Goal: Task Accomplishment & Management: Use online tool/utility

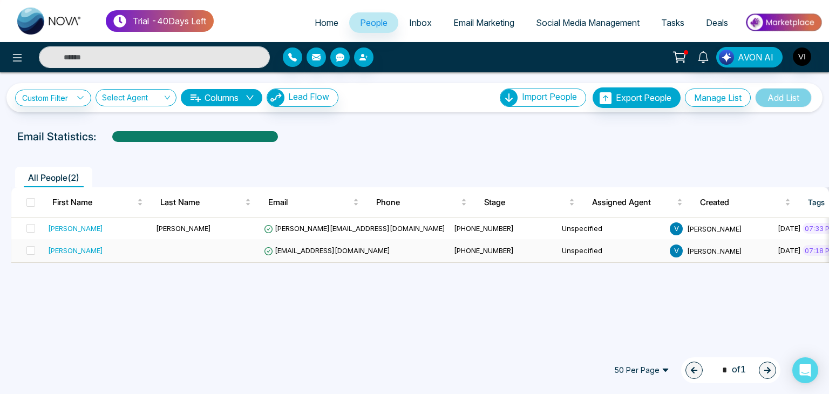
click at [454, 249] on span "[PHONE_NUMBER]" at bounding box center [484, 250] width 60 height 9
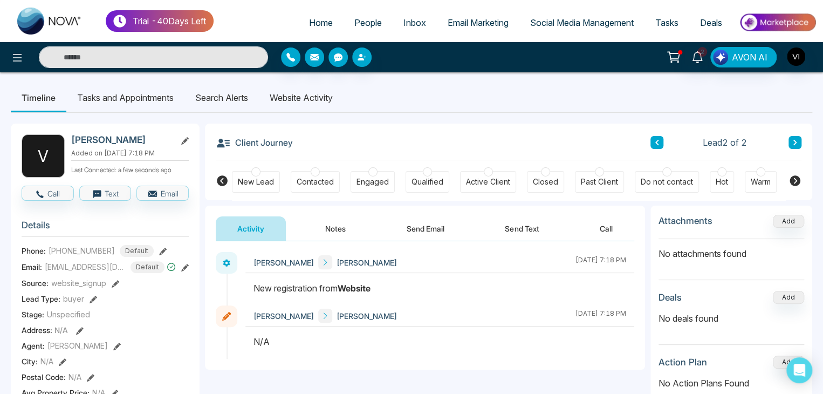
click at [309, 102] on li "Website Activity" at bounding box center [301, 97] width 85 height 29
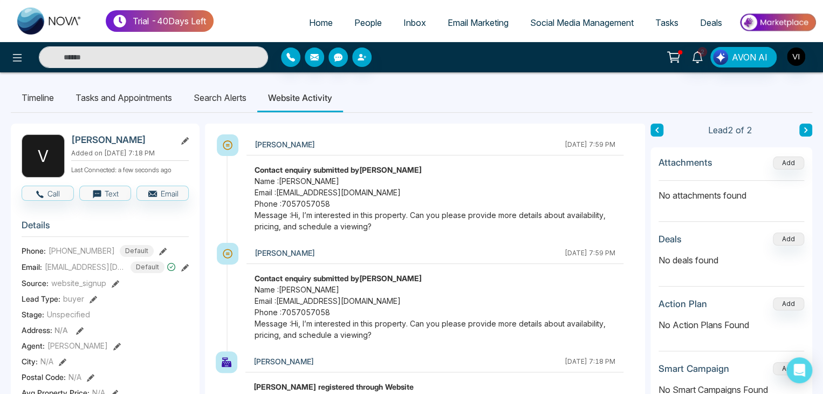
click at [229, 98] on li "Search Alerts" at bounding box center [220, 97] width 74 height 29
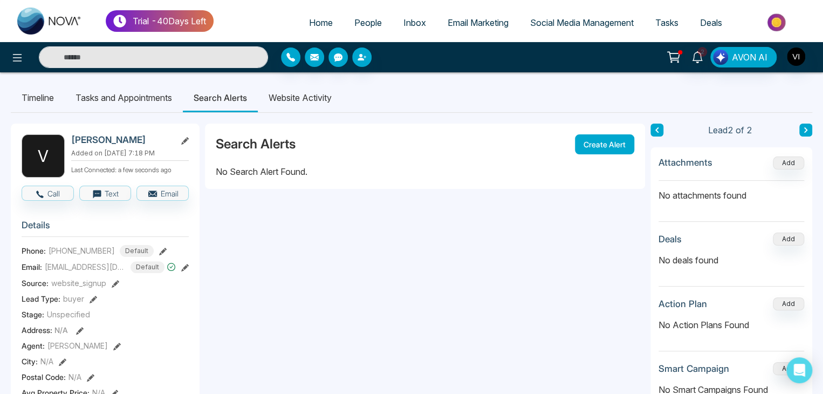
click at [616, 141] on button "Create Alert" at bounding box center [604, 144] width 59 height 20
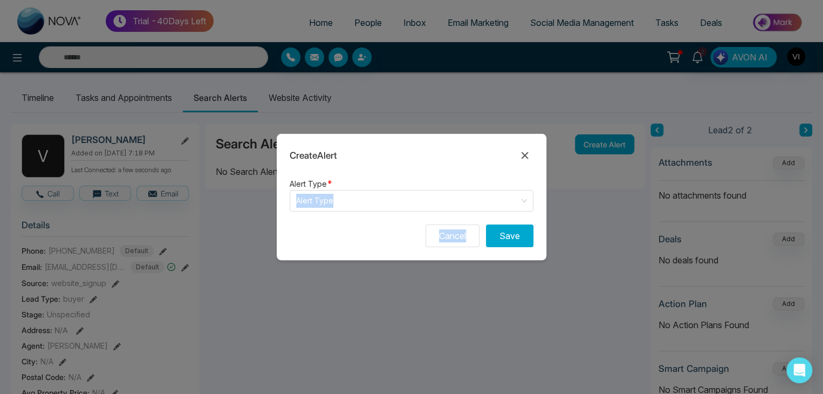
drag, startPoint x: 475, startPoint y: 218, endPoint x: 518, endPoint y: 188, distance: 52.7
click at [518, 188] on form "Alert Type * Alert Type Cancel Save" at bounding box center [412, 218] width 270 height 83
click at [518, 188] on div "Alert Type * Alert Type" at bounding box center [412, 194] width 244 height 35
click at [515, 214] on form "Alert Type * Alert Type Cancel Save" at bounding box center [412, 218] width 270 height 83
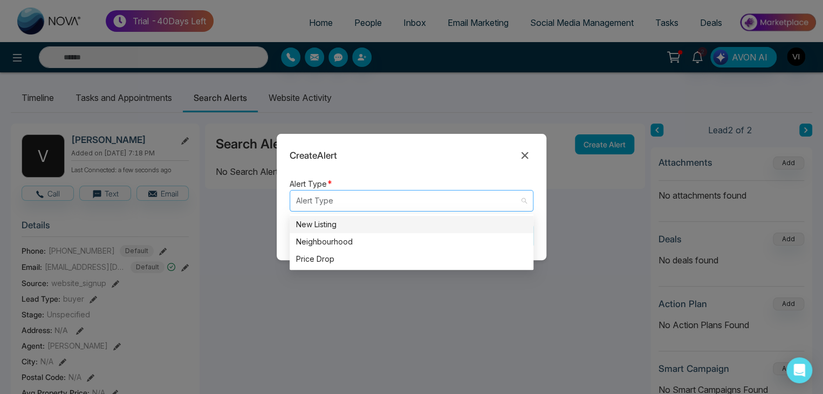
click at [528, 197] on div "Alert Type" at bounding box center [412, 201] width 244 height 22
click at [389, 229] on div "New Listing" at bounding box center [411, 224] width 231 height 12
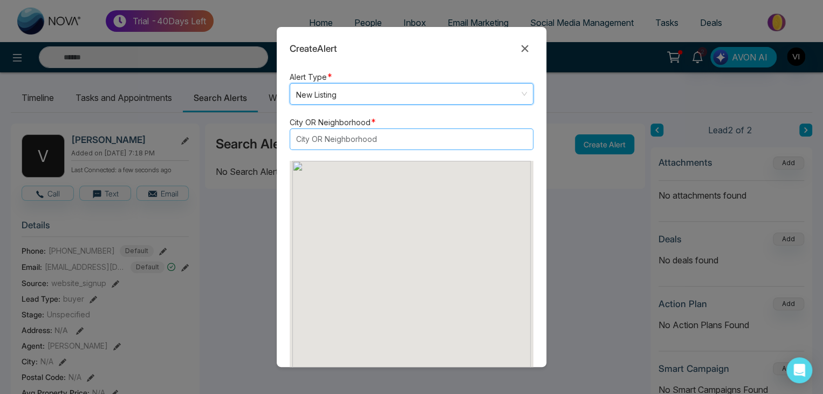
click at [436, 135] on div at bounding box center [406, 139] width 227 height 13
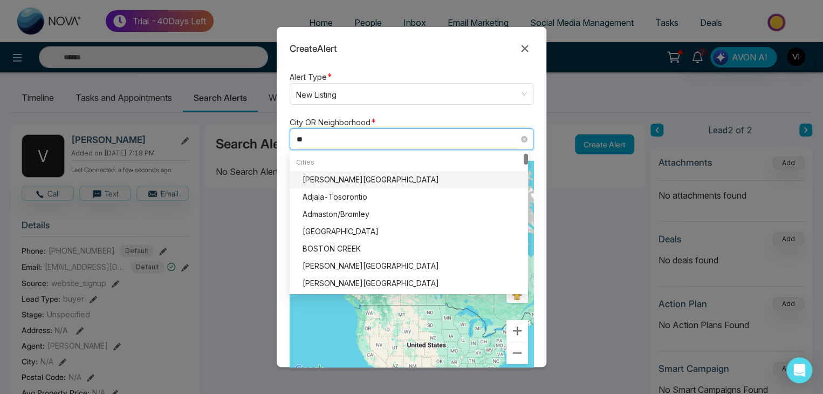
type input "***"
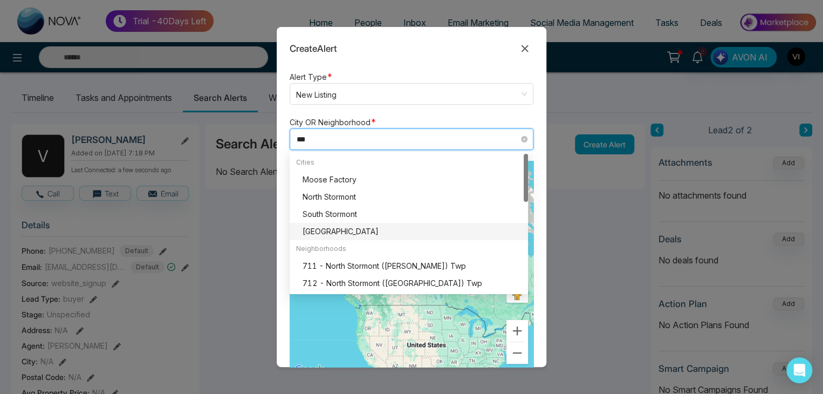
click at [367, 234] on div "[GEOGRAPHIC_DATA]" at bounding box center [412, 231] width 219 height 12
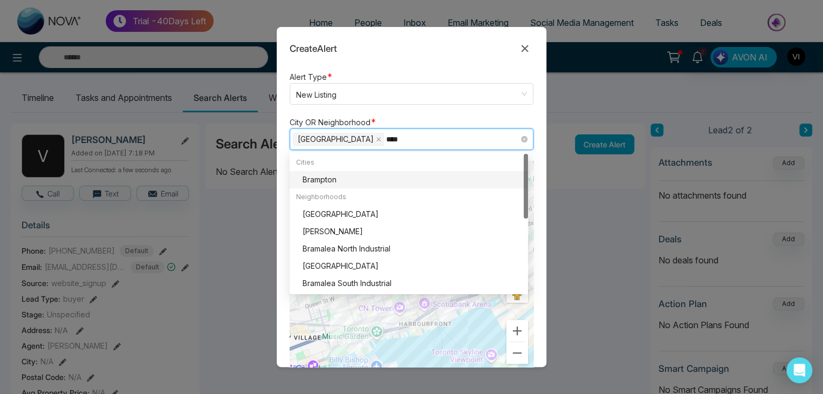
type input "*****"
click at [350, 183] on div "Brampton" at bounding box center [412, 180] width 219 height 12
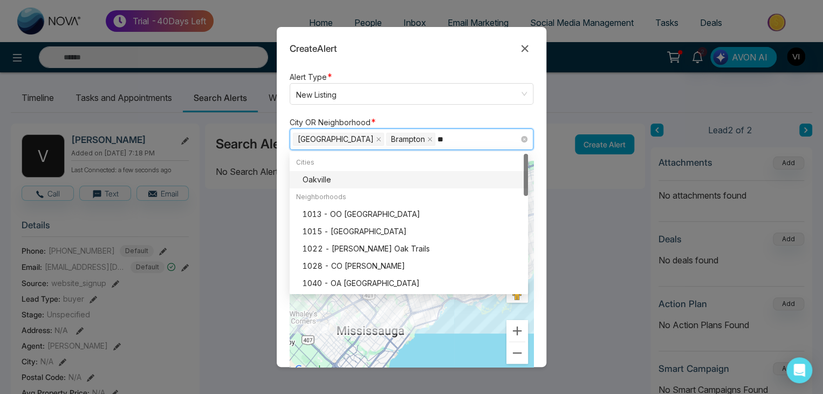
type input "***"
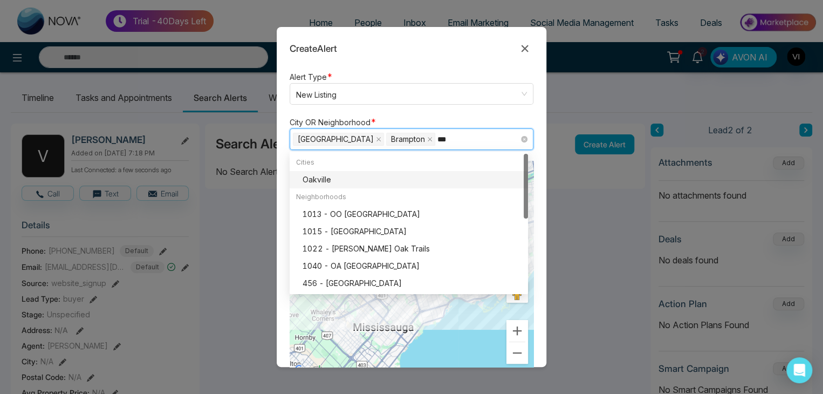
click at [350, 181] on div "Oakville" at bounding box center [412, 180] width 219 height 12
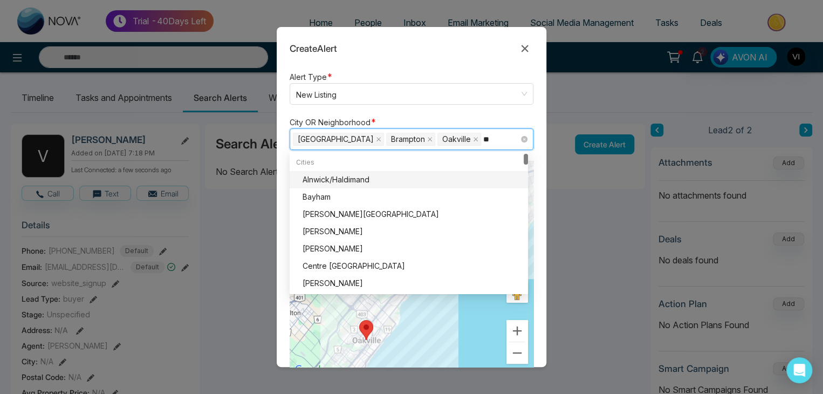
type input "***"
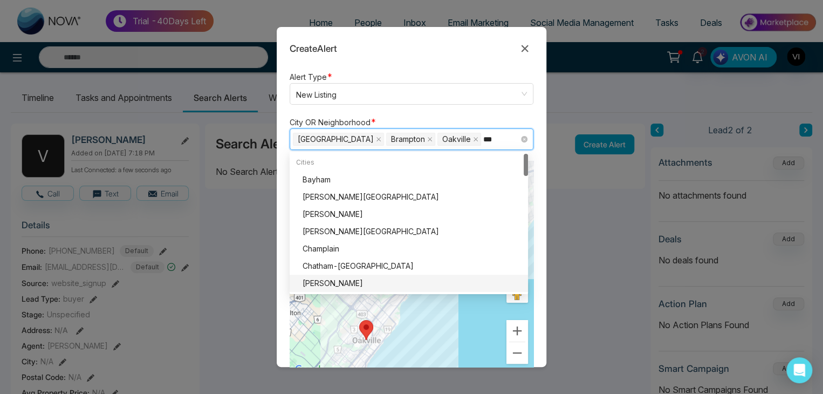
click at [345, 284] on div "[PERSON_NAME]" at bounding box center [412, 283] width 219 height 12
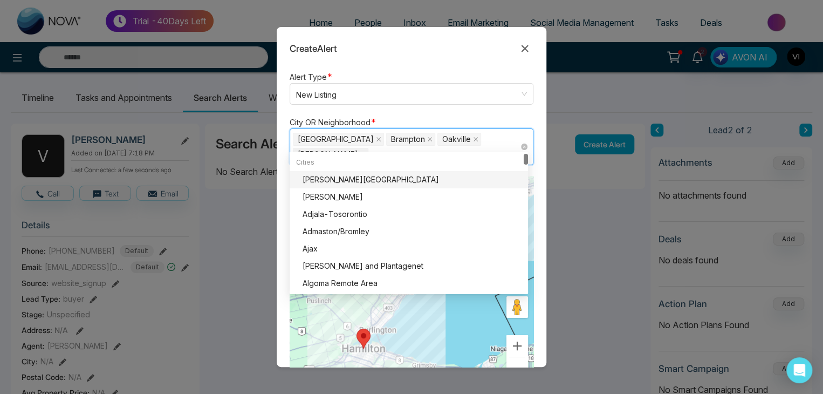
click at [378, 181] on div "[PERSON_NAME][GEOGRAPHIC_DATA]" at bounding box center [412, 180] width 219 height 12
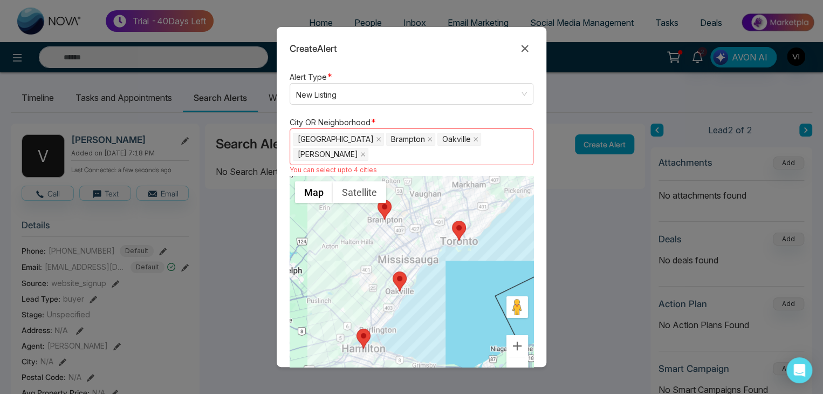
click at [464, 112] on form "Alert Type * New Listing listing neighbourhood New Listing Neighbourhood Price …" at bounding box center [412, 218] width 270 height 297
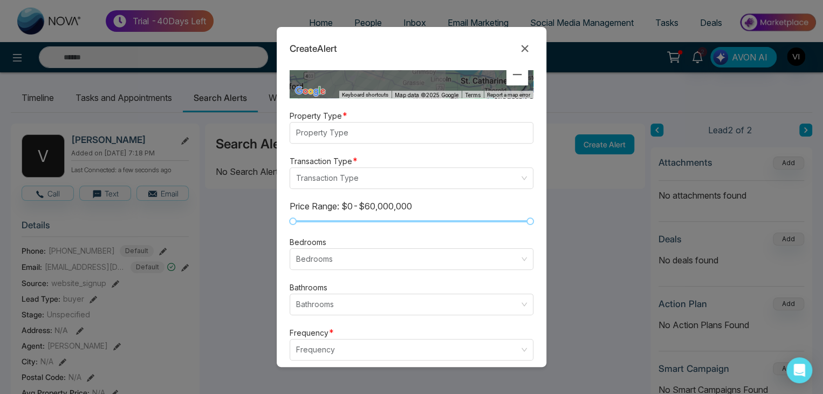
scroll to position [299, 0]
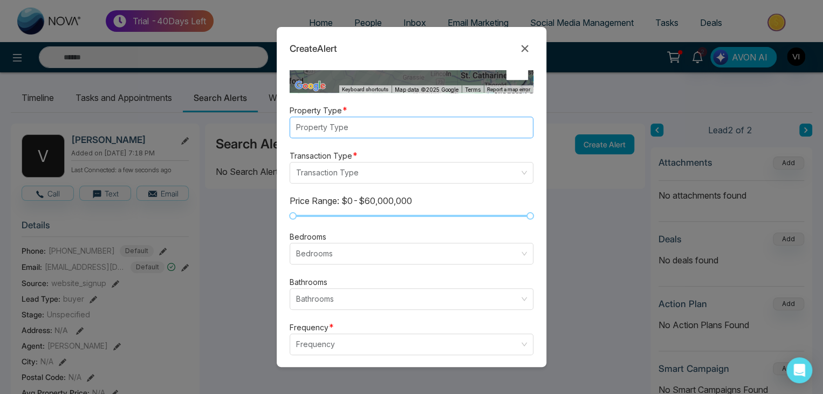
click at [406, 121] on div at bounding box center [406, 127] width 227 height 13
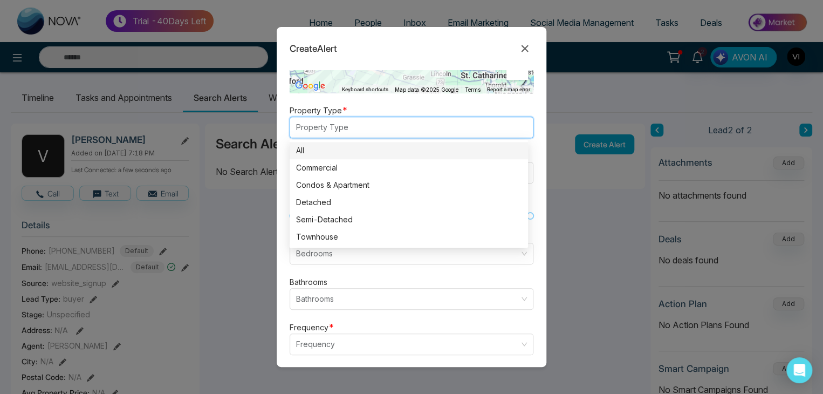
click at [349, 142] on div "All" at bounding box center [409, 150] width 238 height 17
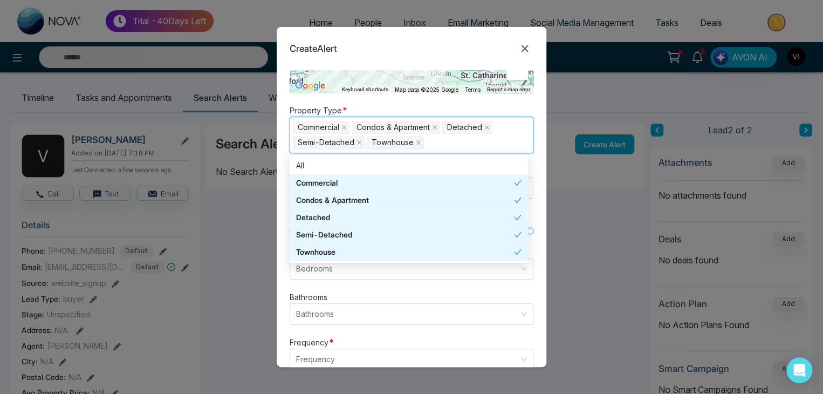
click at [285, 283] on form "Alert Type * New Listing listing neighbourhood New Listing Neighbourhood Price …" at bounding box center [412, 218] width 270 height 297
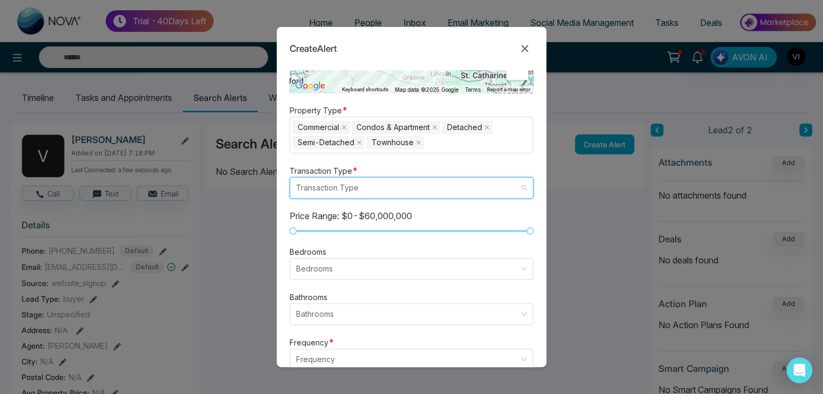
click at [381, 177] on input "search" at bounding box center [407, 187] width 223 height 20
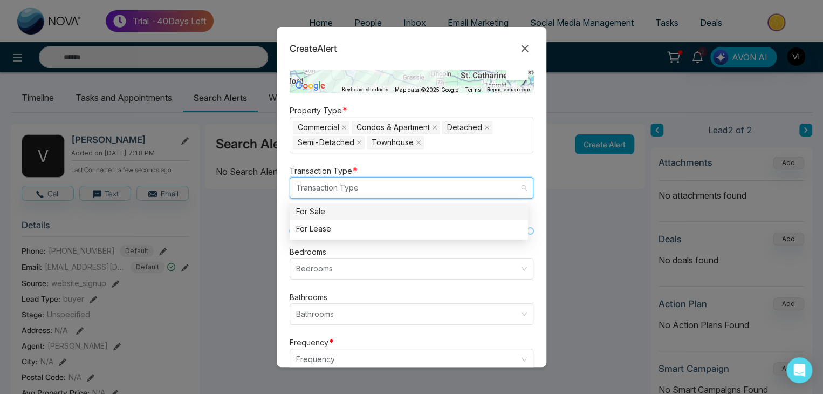
click at [356, 206] on div "For Sale" at bounding box center [408, 212] width 225 height 12
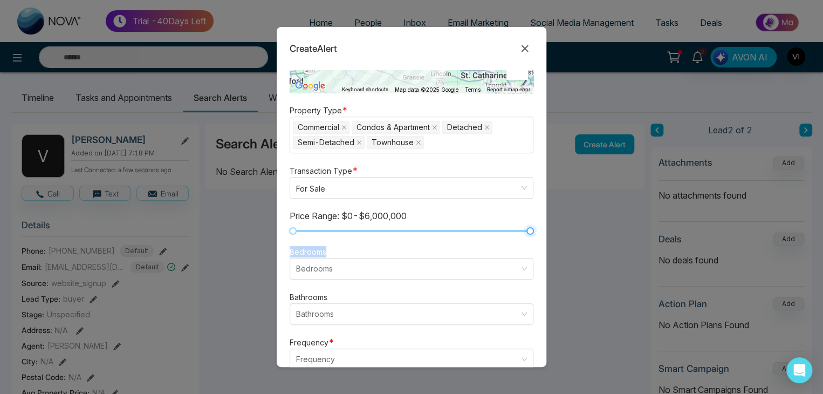
drag, startPoint x: 522, startPoint y: 218, endPoint x: 558, endPoint y: 221, distance: 35.8
click at [558, 221] on div "Create Alert Alert Type * New Listing listing neighbourhood New Listing Neighbo…" at bounding box center [411, 197] width 823 height 394
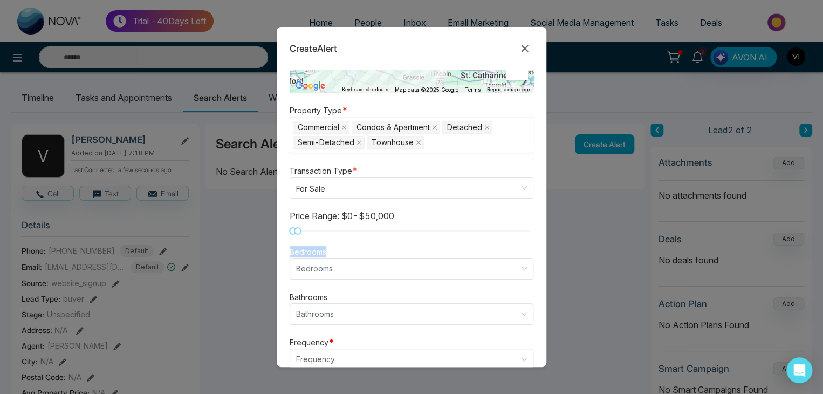
click at [279, 221] on form "Alert Type * New Listing listing neighbourhood New Listing Neighbourhood Price …" at bounding box center [412, 218] width 270 height 297
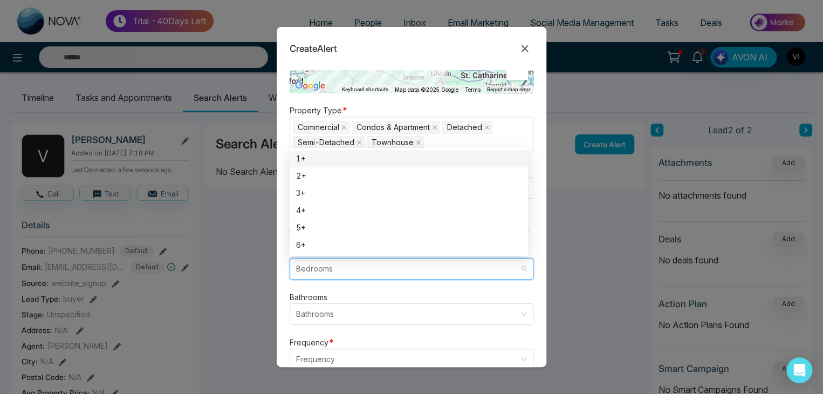
click at [331, 258] on input "search" at bounding box center [407, 268] width 223 height 20
click at [376, 153] on div "1+" at bounding box center [408, 159] width 225 height 12
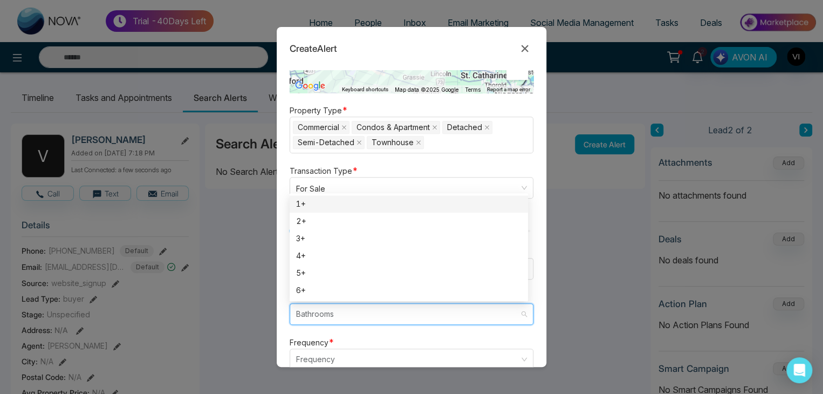
click at [400, 308] on input "search" at bounding box center [407, 314] width 223 height 20
click at [363, 198] on div "1+" at bounding box center [408, 204] width 225 height 12
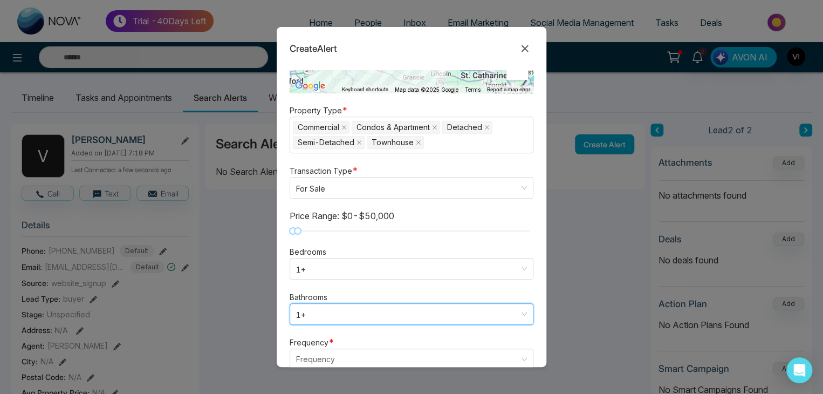
scroll to position [345, 0]
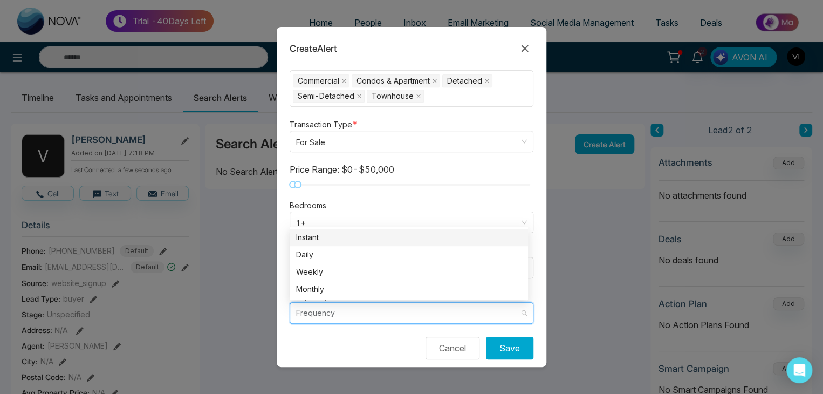
click at [391, 303] on input "search" at bounding box center [407, 313] width 223 height 20
click at [361, 231] on div "Instant" at bounding box center [408, 237] width 225 height 12
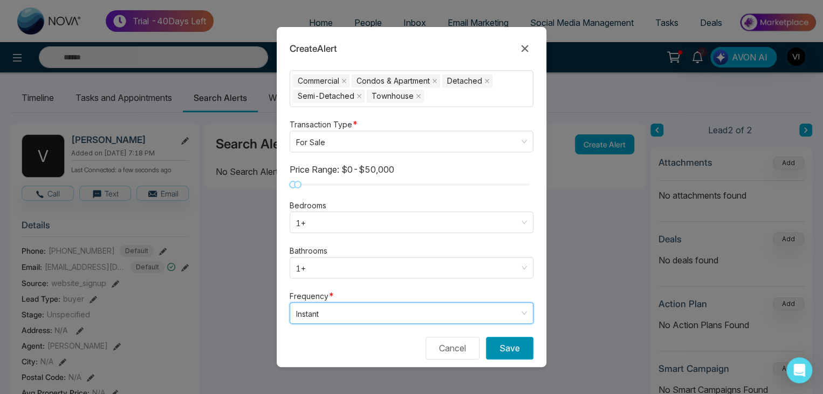
click at [500, 337] on button "Save" at bounding box center [509, 348] width 47 height 23
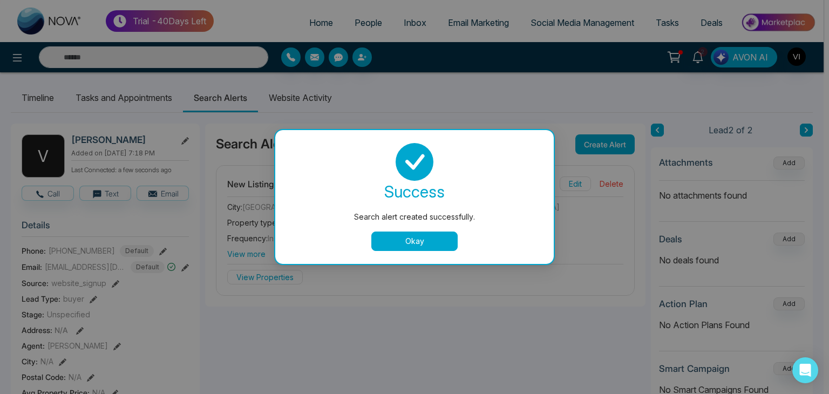
click at [448, 244] on button "Okay" at bounding box center [414, 240] width 86 height 19
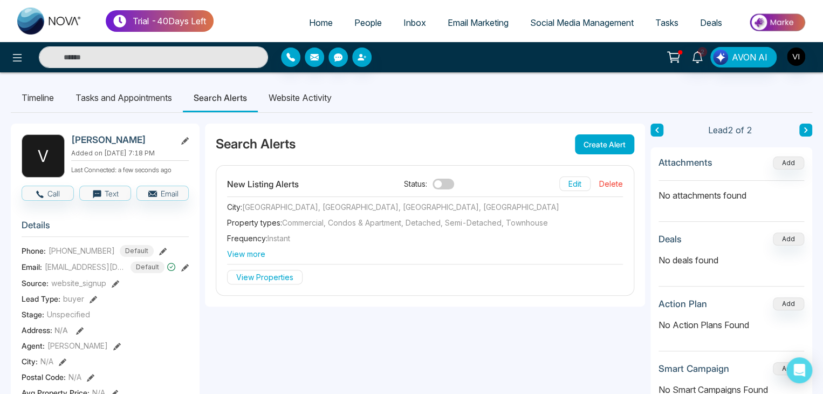
click at [274, 270] on button "View Properties" at bounding box center [265, 277] width 76 height 15
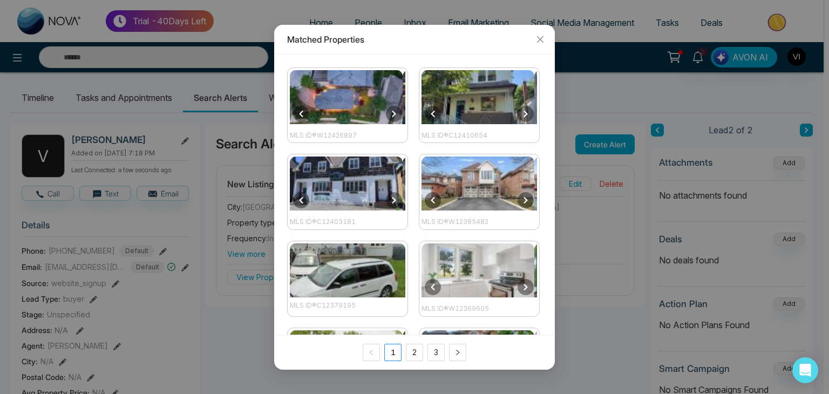
click at [357, 109] on img at bounding box center [346, 97] width 113 height 54
click at [537, 33] on span "Close" at bounding box center [539, 39] width 29 height 29
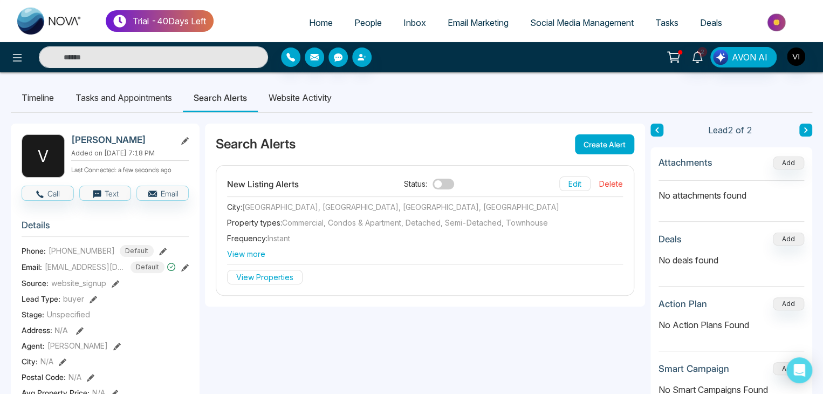
click at [604, 155] on div "Search Alerts Create Alert" at bounding box center [425, 145] width 440 height 42
click at [607, 153] on button "Create Alert" at bounding box center [604, 144] width 59 height 20
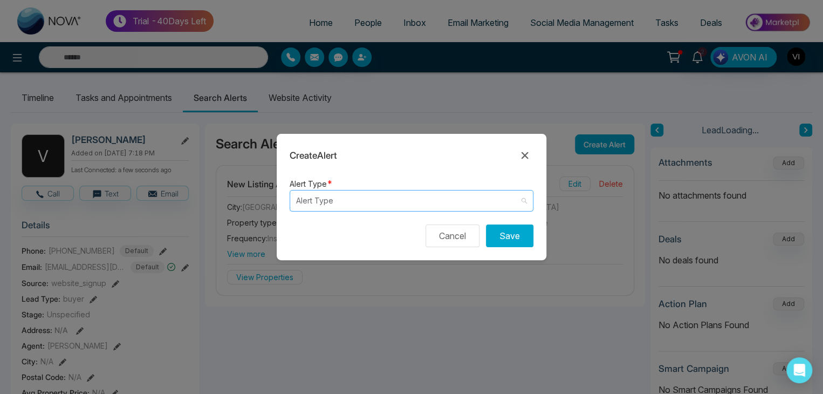
click at [452, 194] on input "search" at bounding box center [407, 200] width 223 height 20
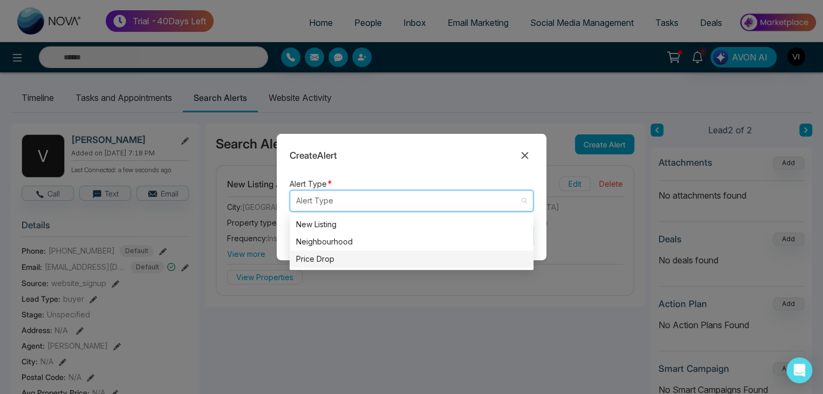
click at [346, 253] on div "Price Drop" at bounding box center [411, 259] width 231 height 12
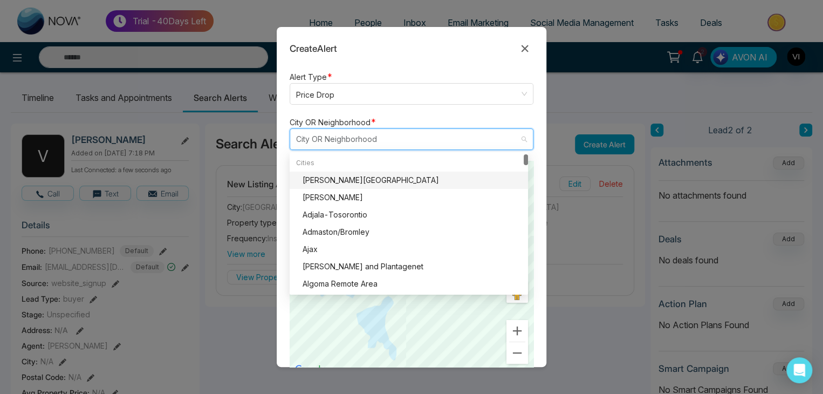
click at [422, 141] on input "search" at bounding box center [407, 139] width 223 height 20
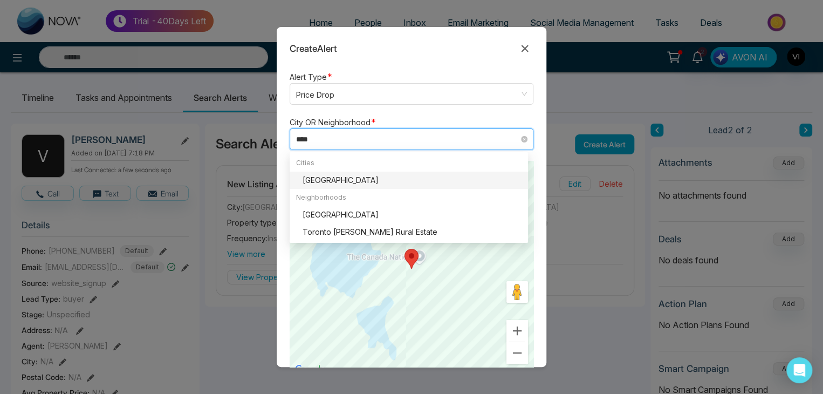
type input "*****"
click at [384, 176] on div "[GEOGRAPHIC_DATA]" at bounding box center [412, 180] width 219 height 12
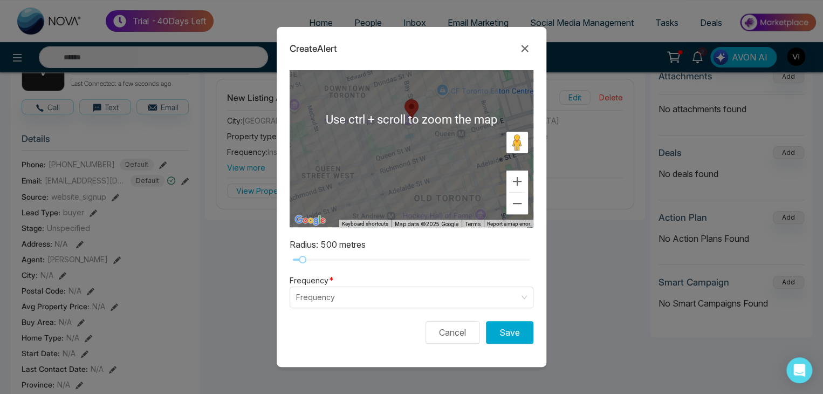
scroll to position [96, 0]
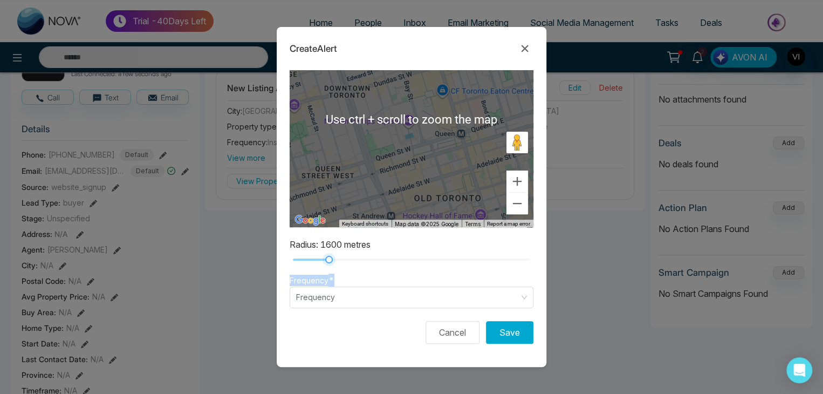
drag, startPoint x: 303, startPoint y: 260, endPoint x: 593, endPoint y: 272, distance: 291.0
click at [593, 272] on div "Create Alert Alert Type * Price Drop neighbourhood price_drop New Listing Neigh…" at bounding box center [411, 197] width 823 height 394
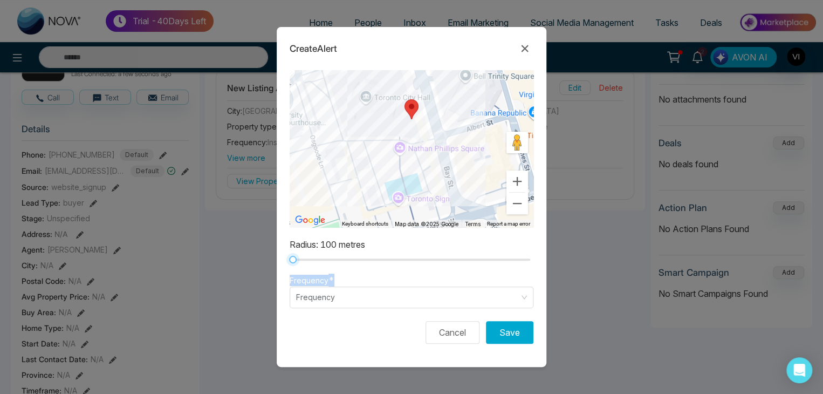
click at [289, 263] on div at bounding box center [293, 260] width 8 height 8
click at [315, 293] on input "search" at bounding box center [407, 297] width 223 height 20
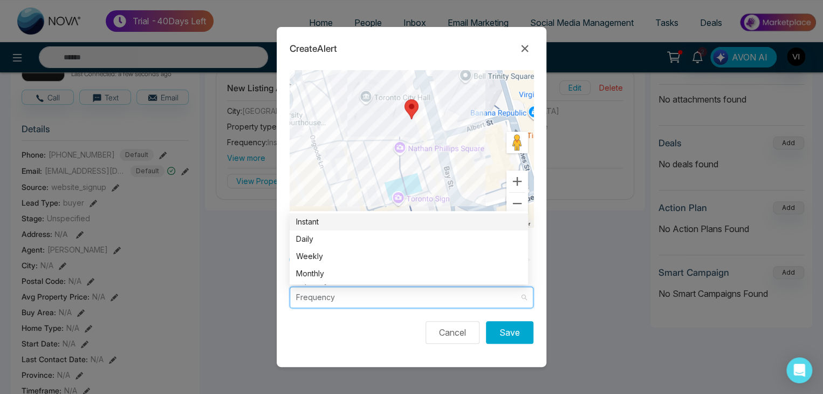
click at [340, 218] on div "Instant" at bounding box center [408, 222] width 225 height 12
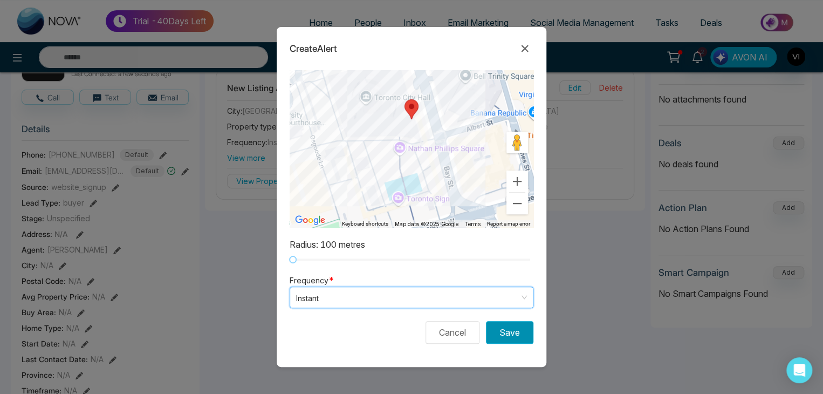
click at [501, 325] on button "Save" at bounding box center [509, 332] width 47 height 23
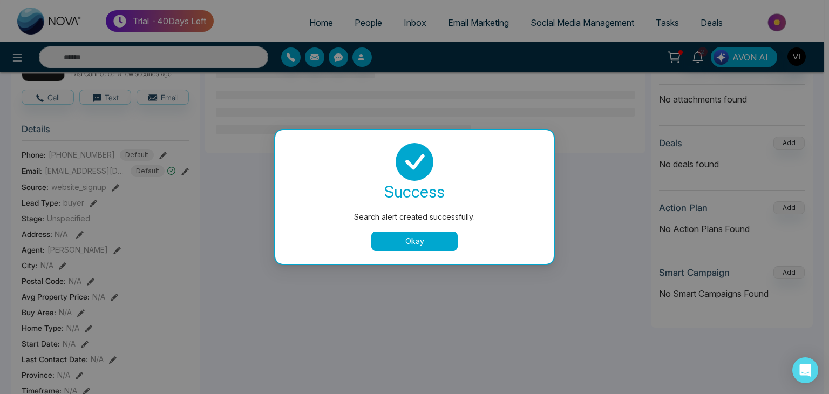
click at [420, 238] on button "Okay" at bounding box center [414, 240] width 86 height 19
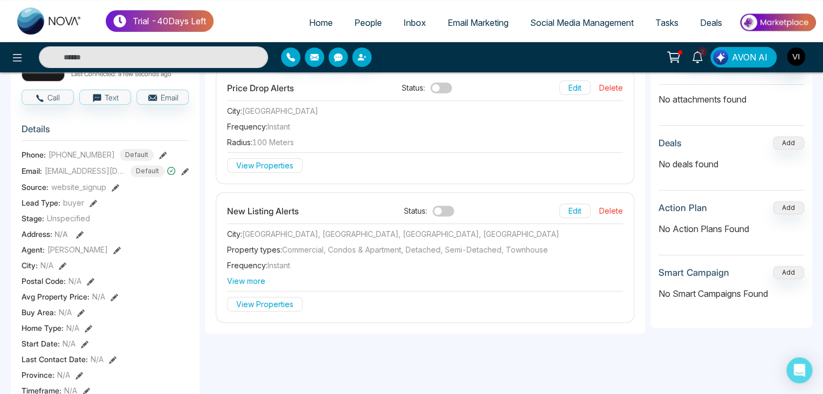
click at [276, 167] on button "View Properties" at bounding box center [265, 165] width 76 height 15
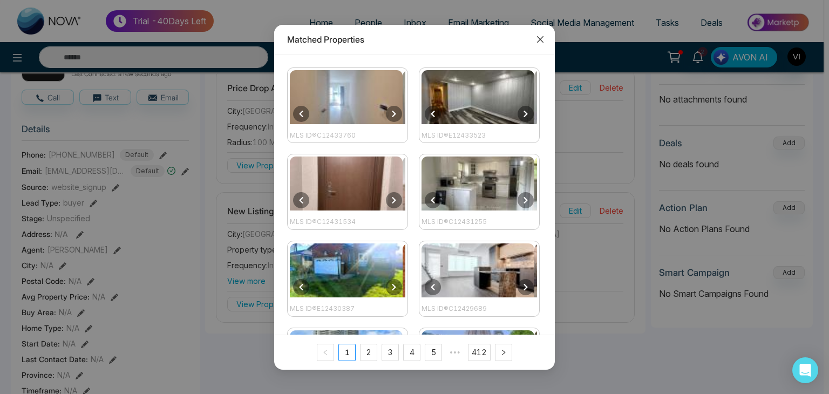
click at [541, 43] on span "Close" at bounding box center [539, 39] width 29 height 29
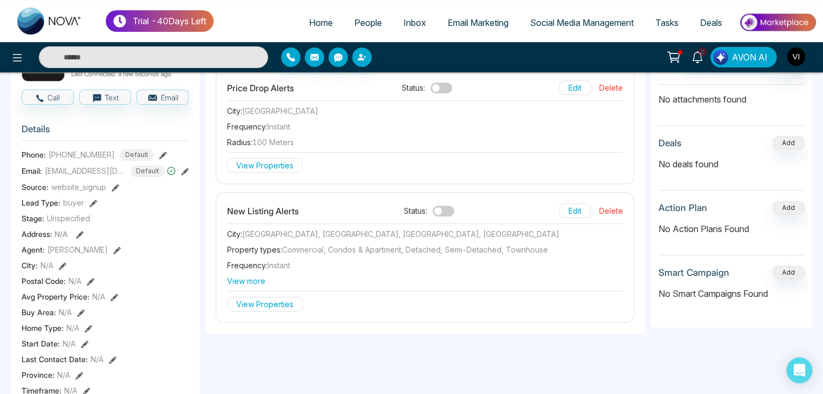
scroll to position [0, 0]
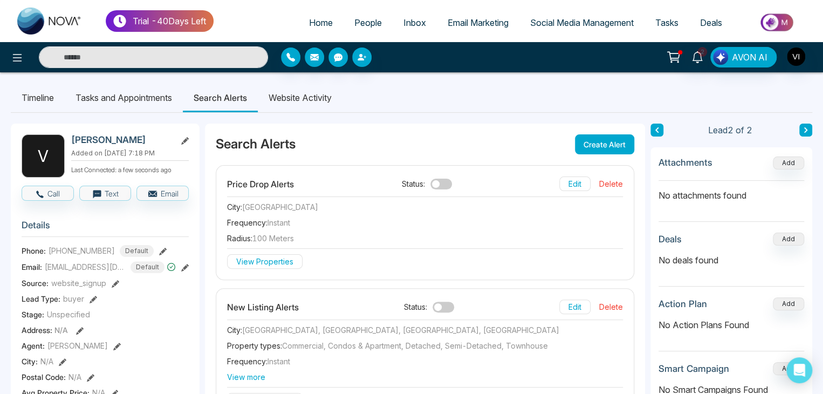
click at [594, 143] on button "Create Alert" at bounding box center [604, 144] width 59 height 20
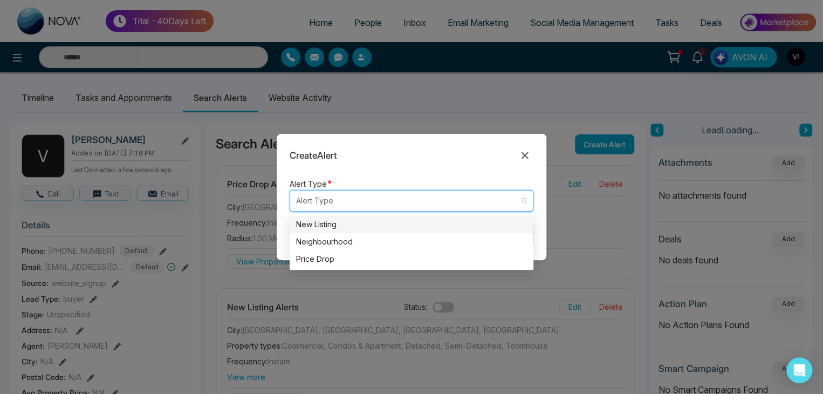
click at [361, 206] on input "search" at bounding box center [407, 200] width 223 height 20
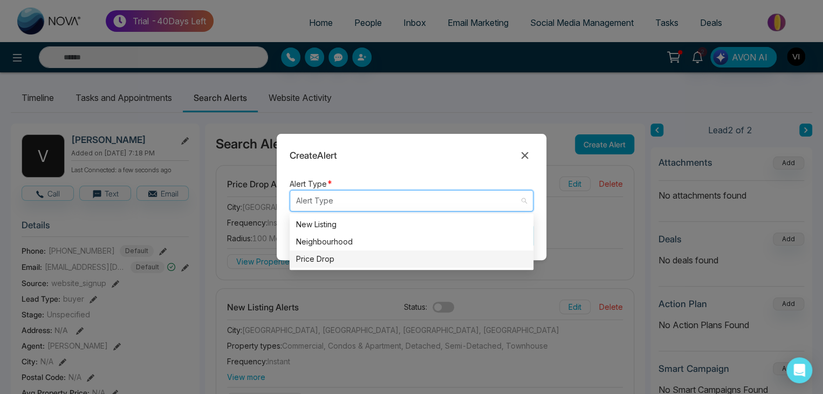
click at [341, 254] on div "Price Drop" at bounding box center [411, 259] width 231 height 12
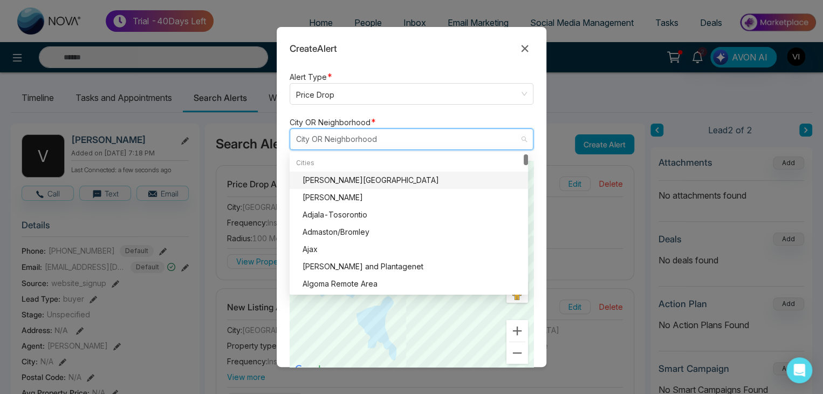
click at [373, 134] on input "search" at bounding box center [407, 139] width 223 height 20
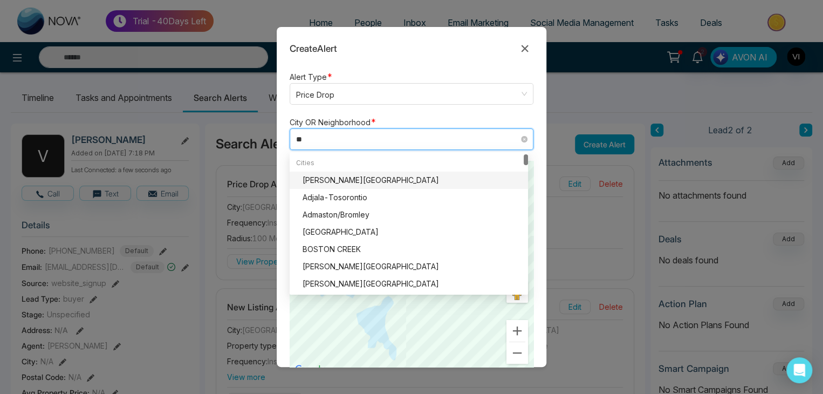
type input "***"
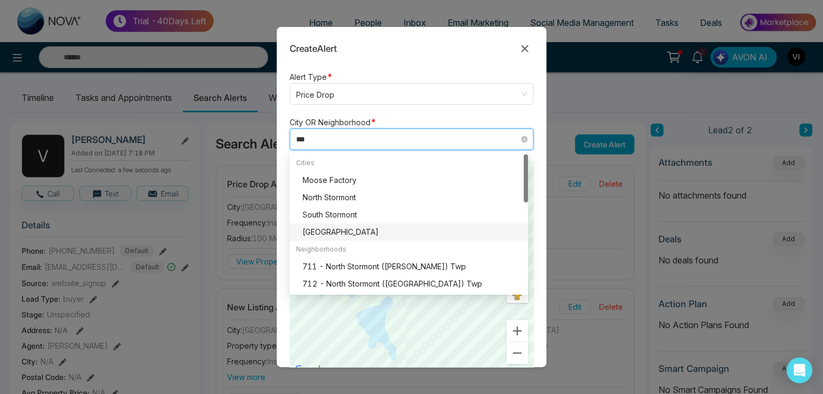
click at [335, 231] on div "[GEOGRAPHIC_DATA]" at bounding box center [412, 232] width 219 height 12
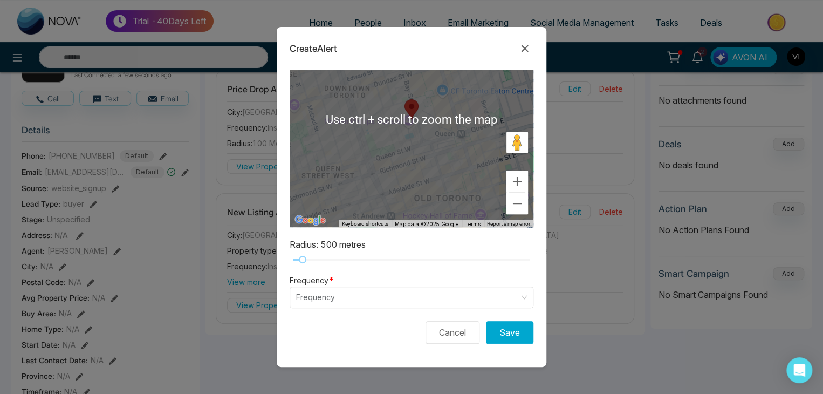
scroll to position [106, 0]
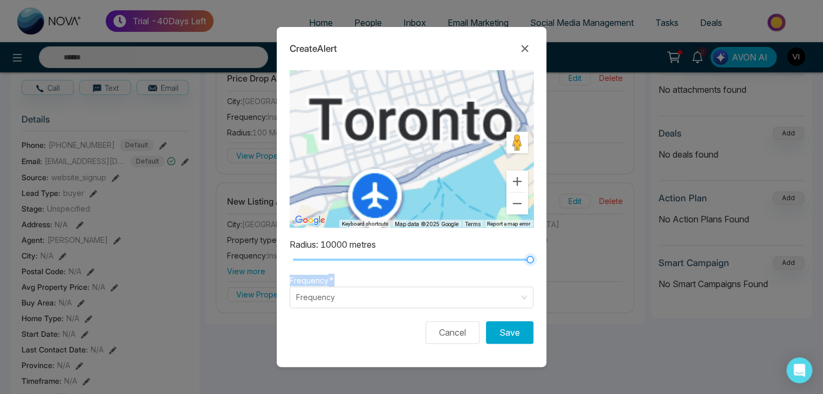
drag, startPoint x: 299, startPoint y: 257, endPoint x: 543, endPoint y: 265, distance: 244.0
click at [543, 265] on form "Alert Type * Price Drop neighbourhood price_drop New Listing Neighbourhood Pric…" at bounding box center [412, 218] width 270 height 297
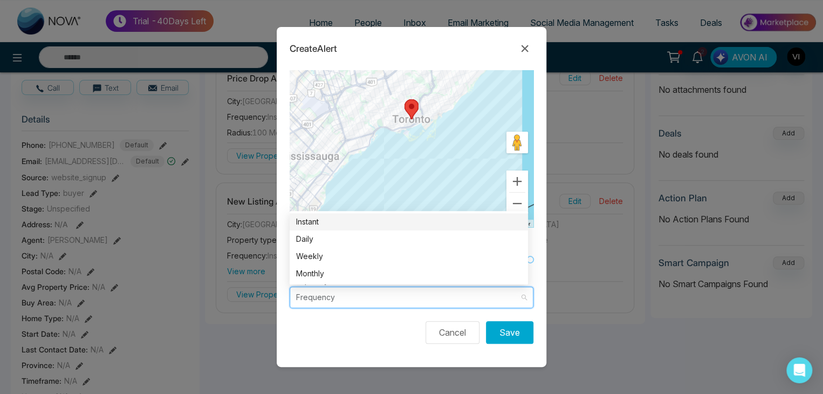
click at [447, 306] on input "search" at bounding box center [407, 297] width 223 height 20
click at [376, 219] on div "Instant" at bounding box center [408, 222] width 225 height 12
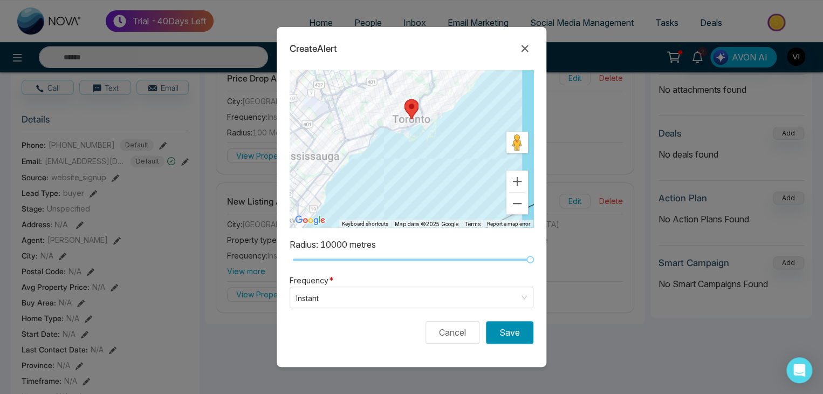
click at [504, 326] on button "Save" at bounding box center [509, 332] width 47 height 23
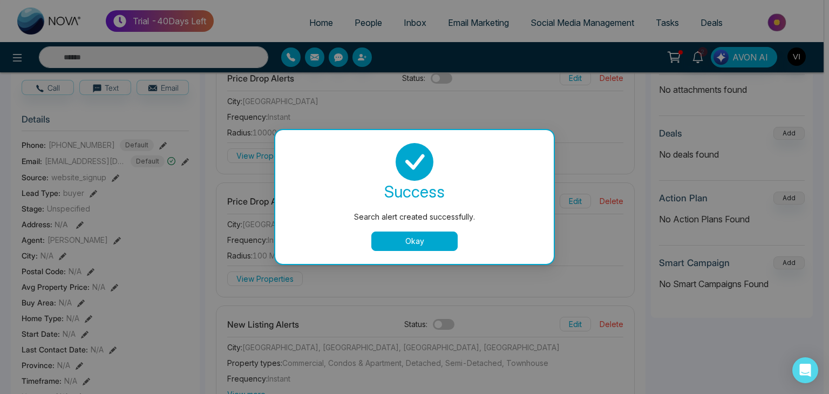
click at [427, 236] on button "Okay" at bounding box center [414, 240] width 86 height 19
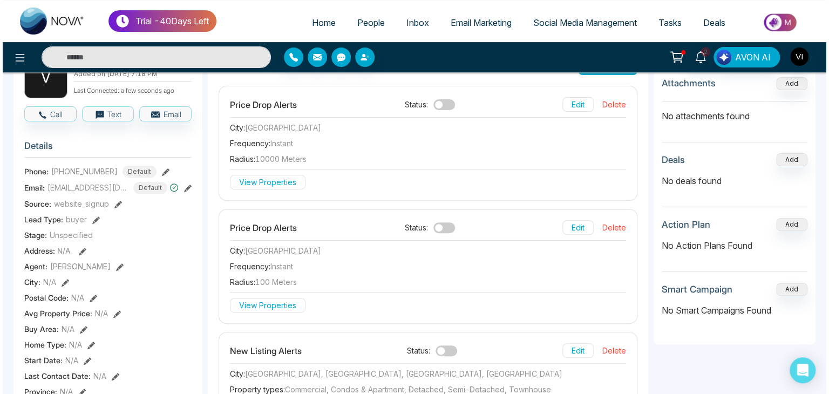
scroll to position [79, 0]
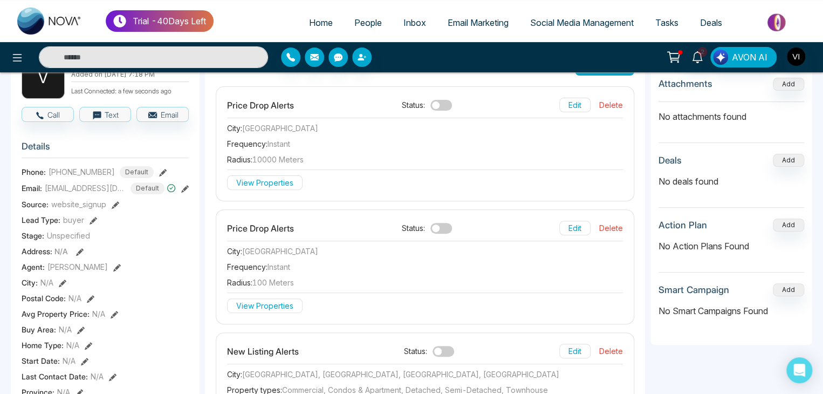
click at [277, 175] on button "View Properties" at bounding box center [265, 182] width 76 height 15
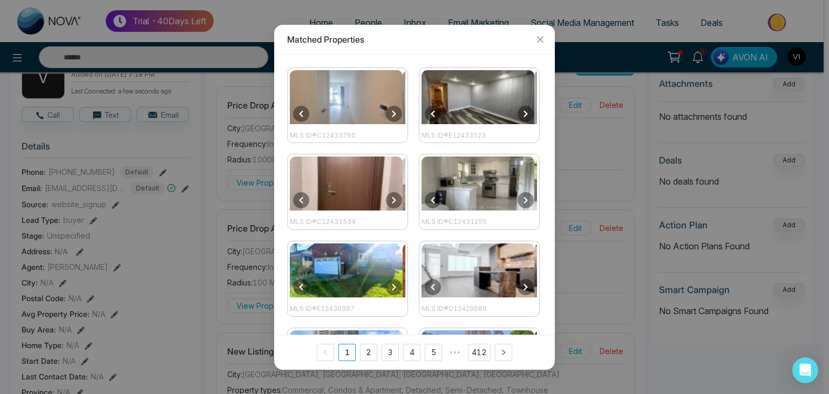
scroll to position [168, 0]
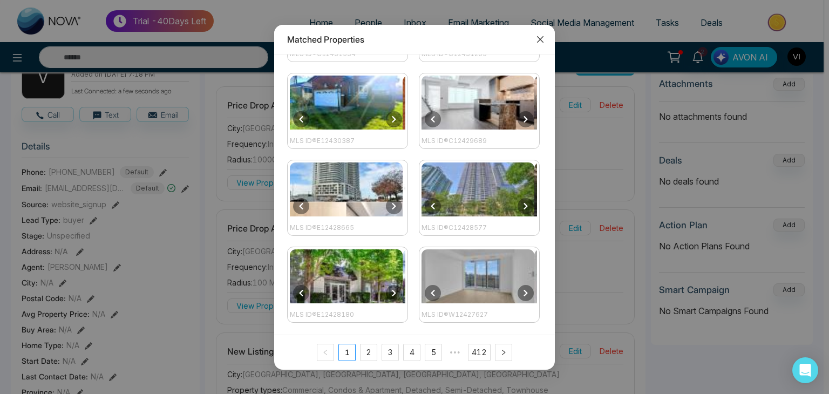
click at [541, 41] on icon "close" at bounding box center [540, 39] width 9 height 9
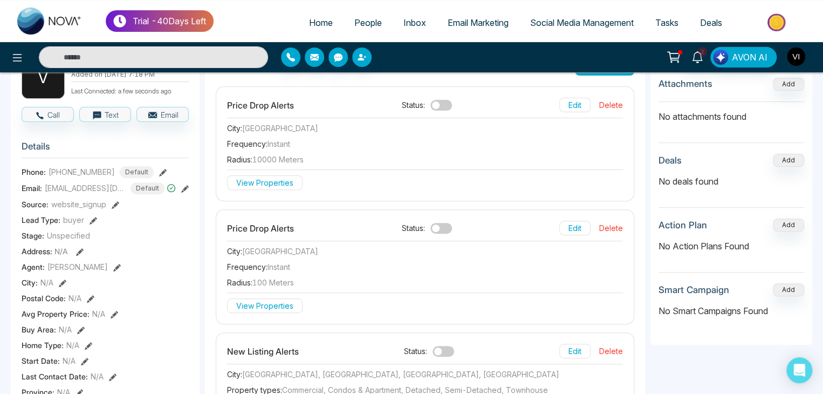
click at [268, 157] on span "10000 meters" at bounding box center [277, 159] width 51 height 9
click at [266, 280] on span "100 meters" at bounding box center [273, 282] width 42 height 9
click at [282, 179] on button "View Properties" at bounding box center [265, 182] width 76 height 15
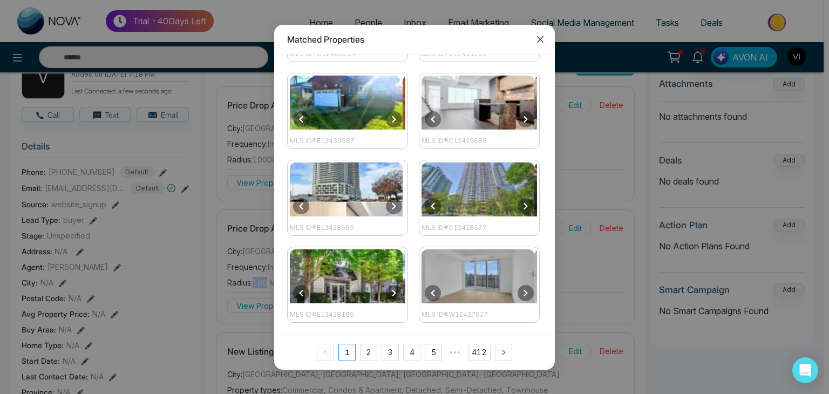
click at [539, 32] on span "Close" at bounding box center [539, 39] width 29 height 29
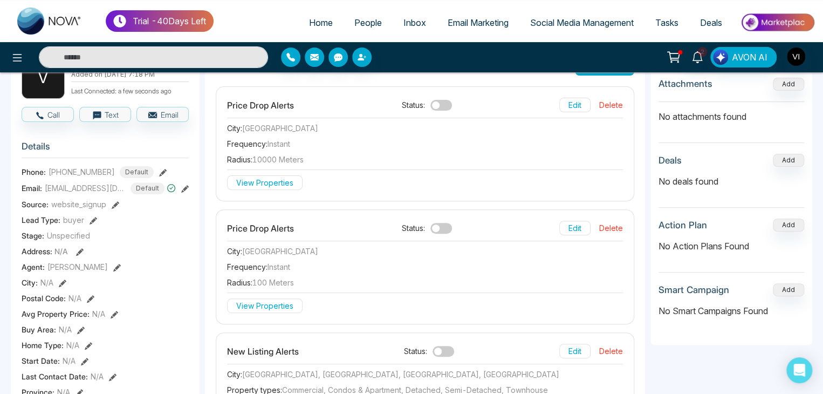
click at [502, 143] on div "Frequency : instant" at bounding box center [425, 143] width 396 height 11
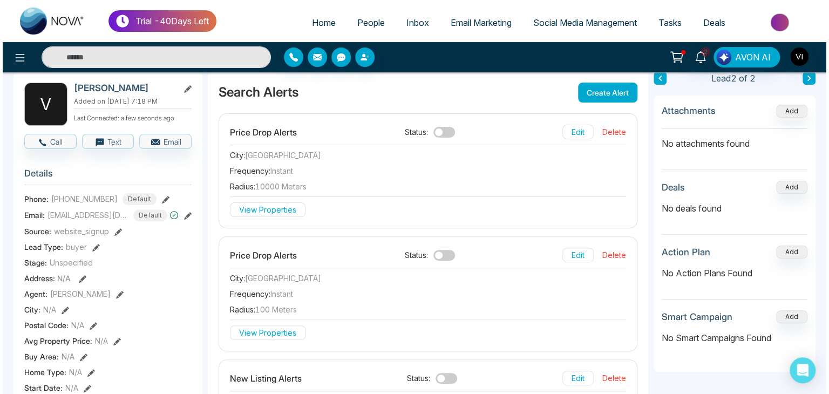
scroll to position [49, 0]
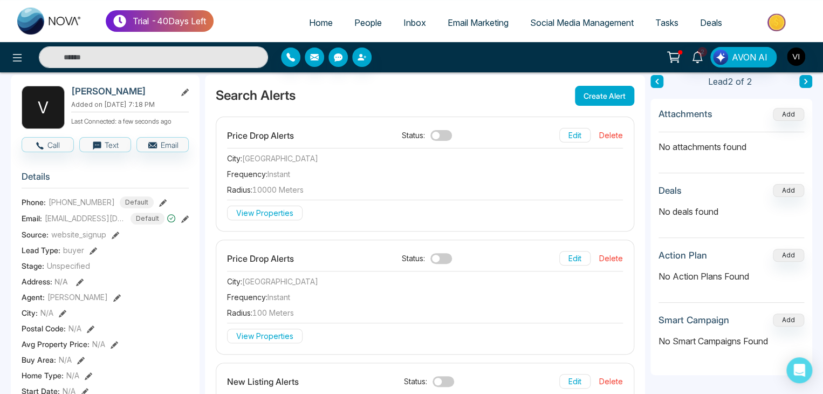
click at [244, 216] on button "View Properties" at bounding box center [265, 213] width 76 height 15
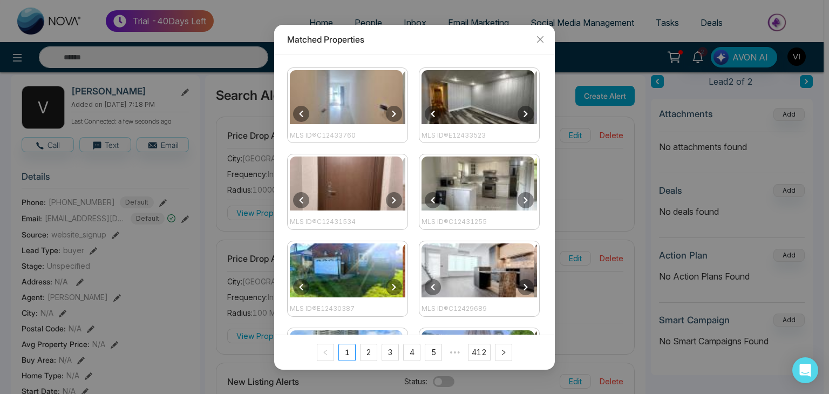
scroll to position [168, 0]
